Goal: Navigation & Orientation: Go to known website

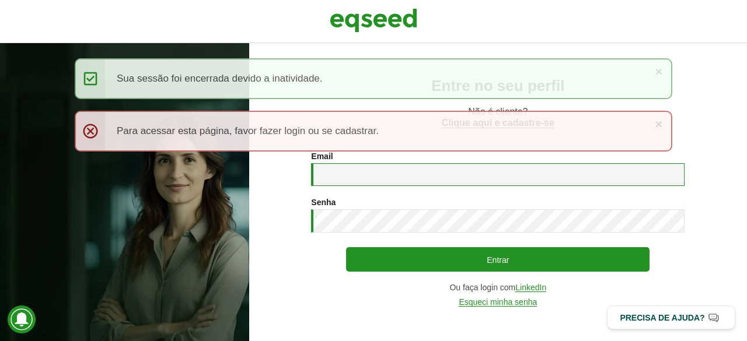
drag, startPoint x: 330, startPoint y: 173, endPoint x: 350, endPoint y: 176, distance: 20.6
click at [330, 173] on input "Email *" at bounding box center [497, 174] width 373 height 23
type input "**********"
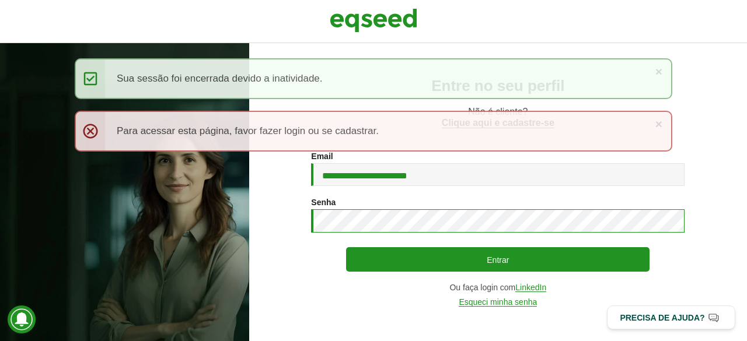
click at [346, 247] on button "Entrar" at bounding box center [497, 259] width 303 height 25
